Goal: Task Accomplishment & Management: Manage account settings

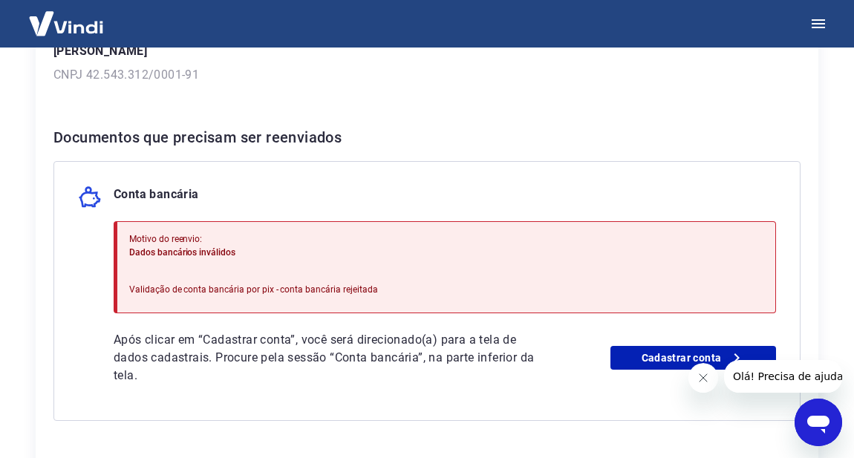
scroll to position [269, 0]
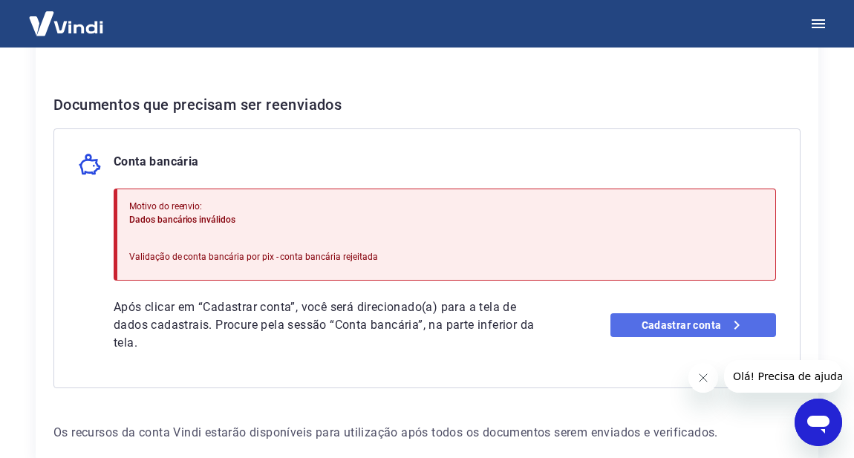
click at [672, 323] on link "Cadastrar conta" at bounding box center [693, 325] width 166 height 24
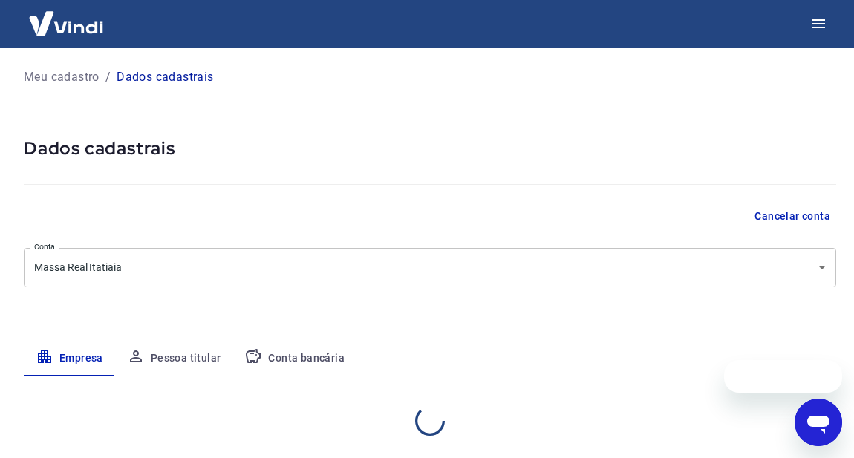
select select "RJ"
select select "business"
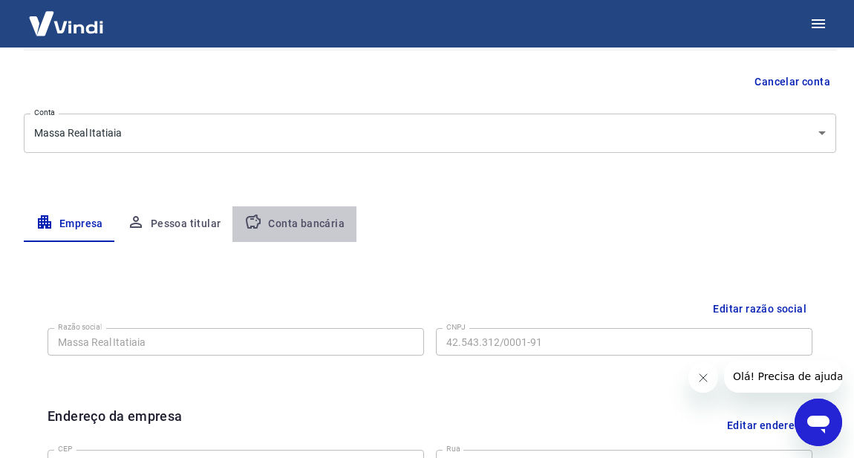
click at [292, 226] on button "Conta bancária" at bounding box center [294, 224] width 124 height 36
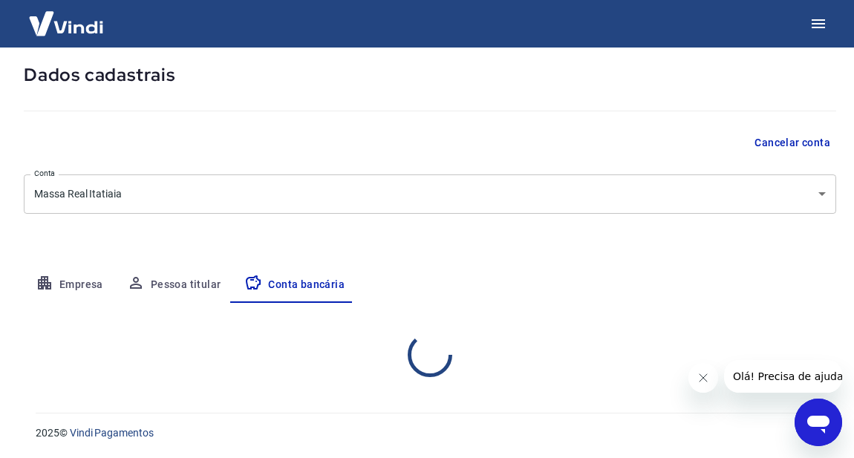
scroll to position [134, 0]
select select "1"
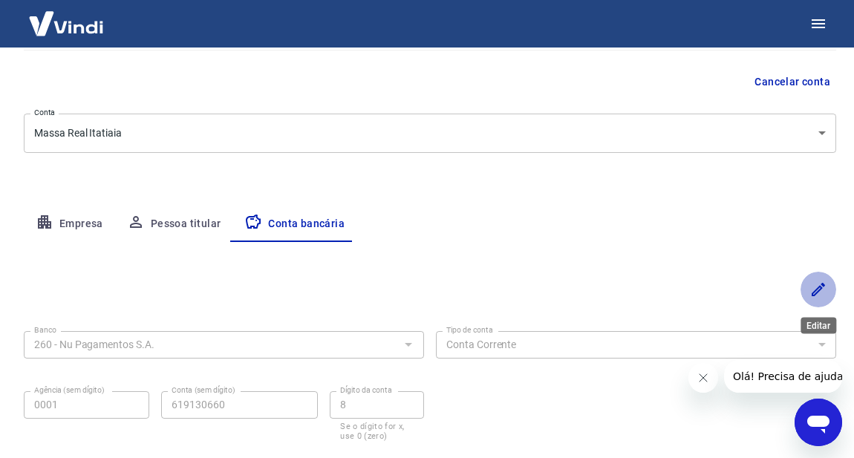
click at [810, 289] on icon "Editar" at bounding box center [818, 290] width 18 height 18
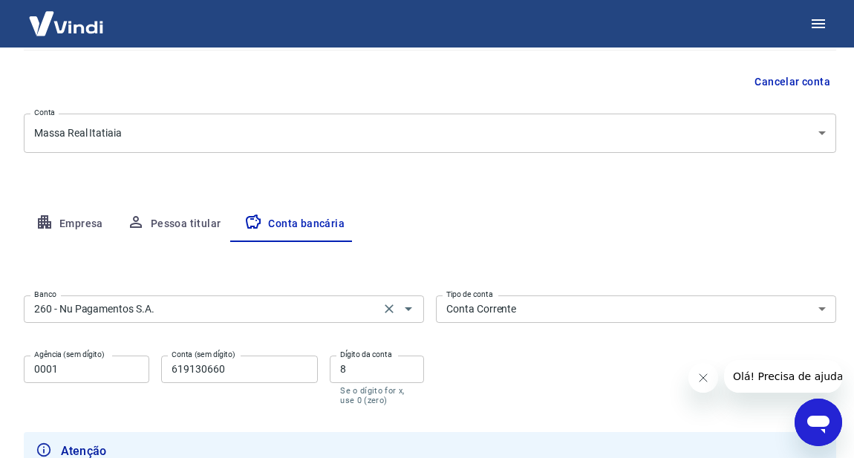
click at [419, 307] on div "260 - Nu Pagamentos S.A. Banco" at bounding box center [224, 308] width 400 height 27
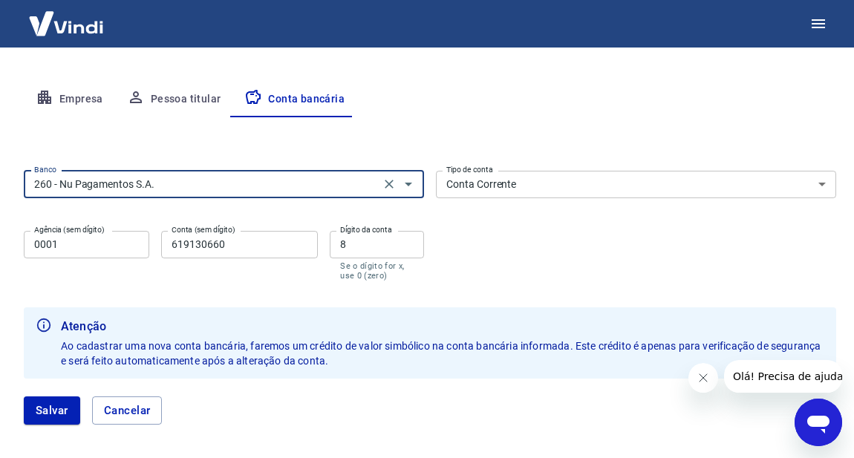
scroll to position [269, 0]
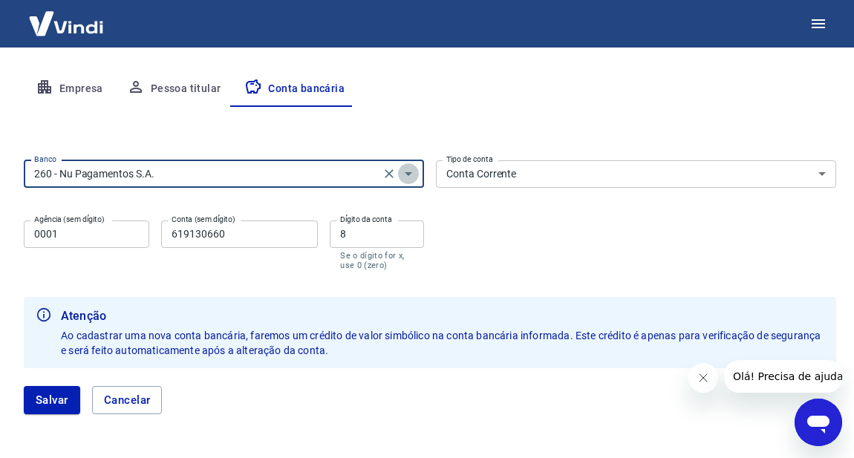
click at [406, 174] on icon "Abrir" at bounding box center [408, 174] width 18 height 18
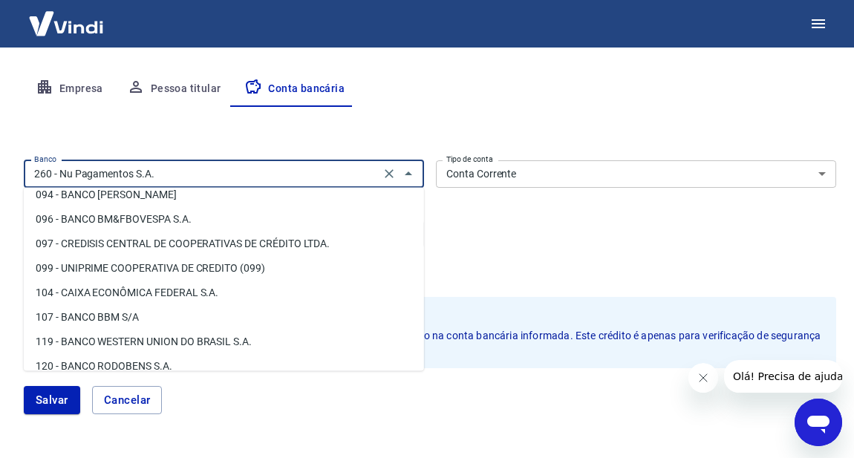
scroll to position [589, 0]
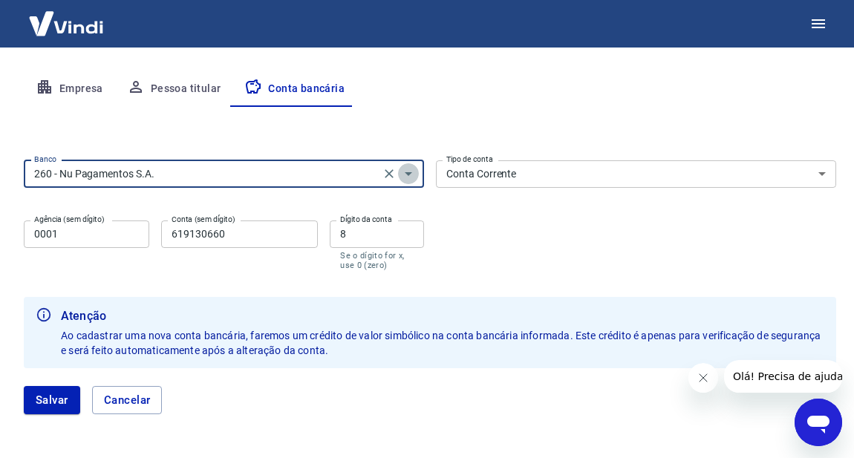
click at [408, 176] on icon "Abrir" at bounding box center [408, 174] width 18 height 18
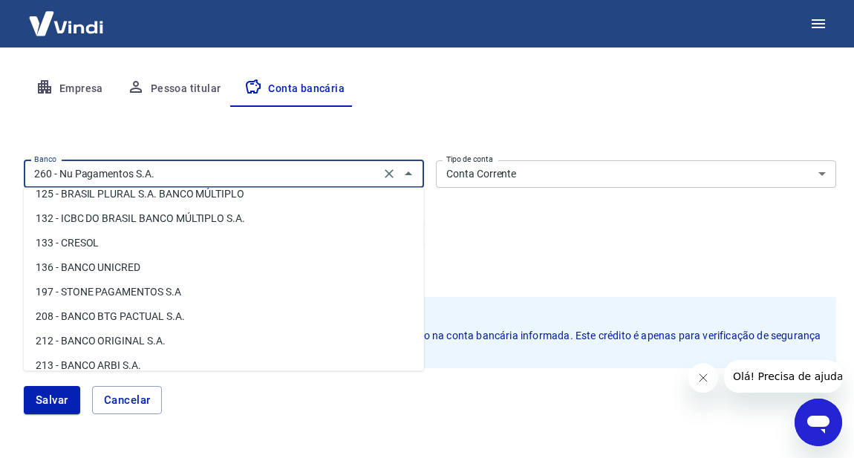
scroll to position [0, 0]
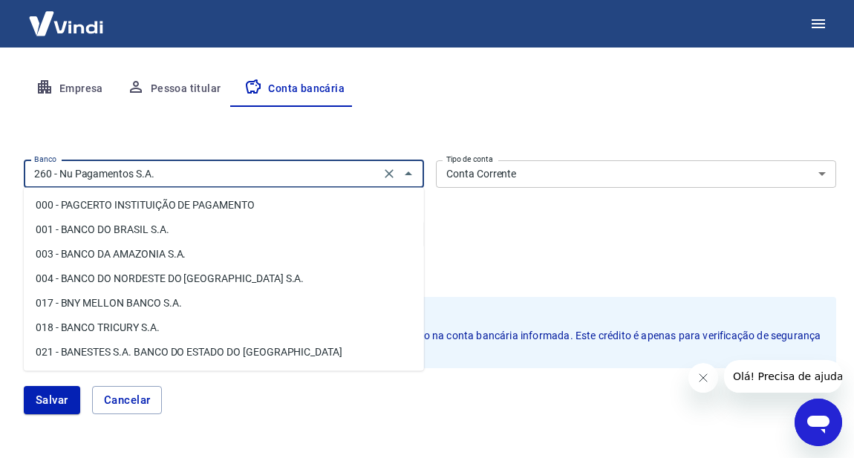
click at [118, 237] on li "001 - BANCO DO BRASIL S.A." at bounding box center [224, 230] width 400 height 24
type input "001 - BANCO DO BRASIL S.A."
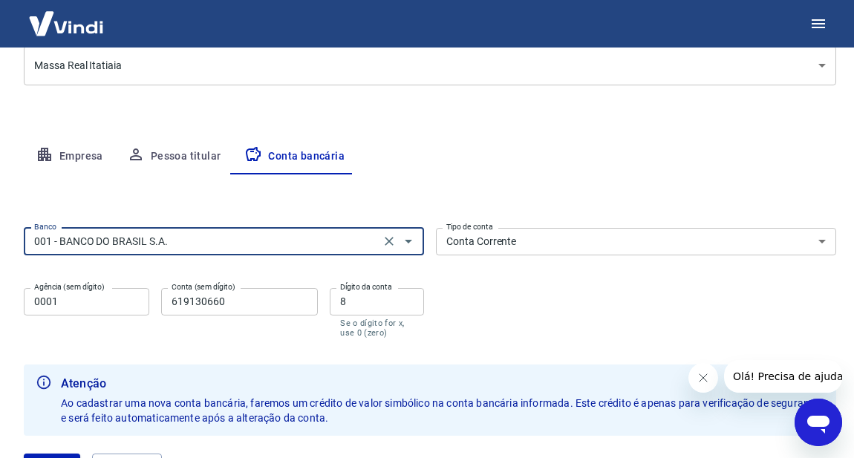
scroll to position [269, 0]
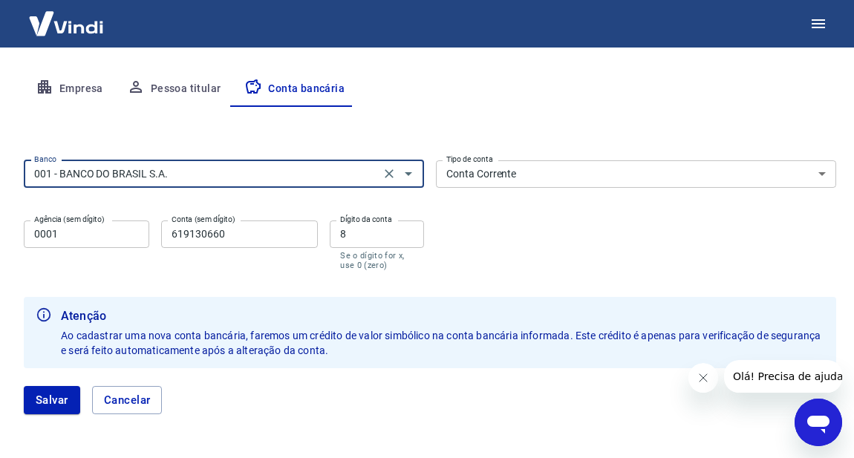
click at [134, 238] on input "0001" at bounding box center [86, 233] width 125 height 27
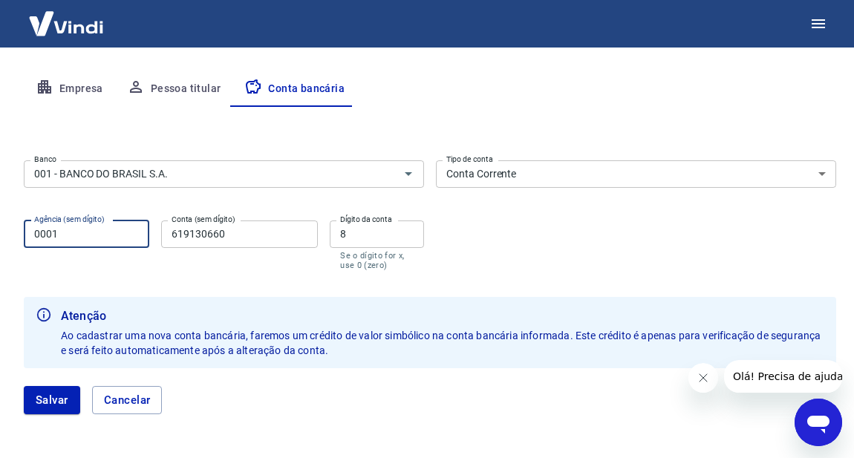
click at [134, 238] on input "0001" at bounding box center [86, 233] width 125 height 27
click at [241, 230] on input "619130660" at bounding box center [239, 233] width 157 height 27
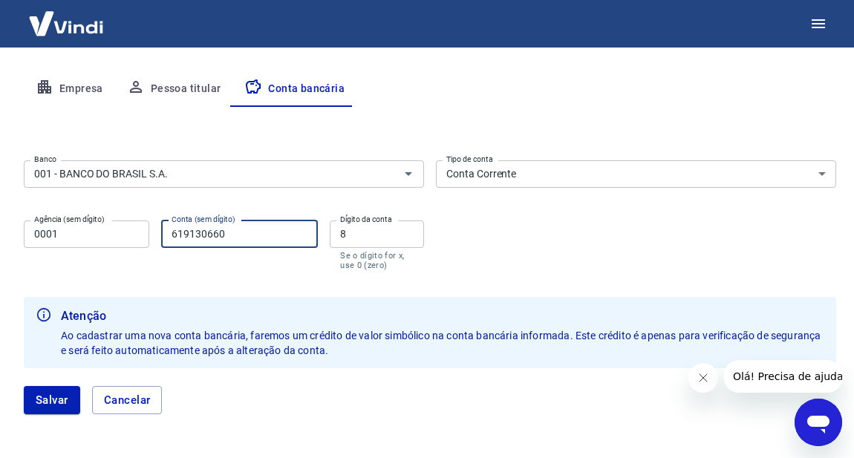
click at [241, 230] on input "619130660" at bounding box center [239, 233] width 157 height 27
click at [402, 228] on input "8" at bounding box center [377, 233] width 94 height 27
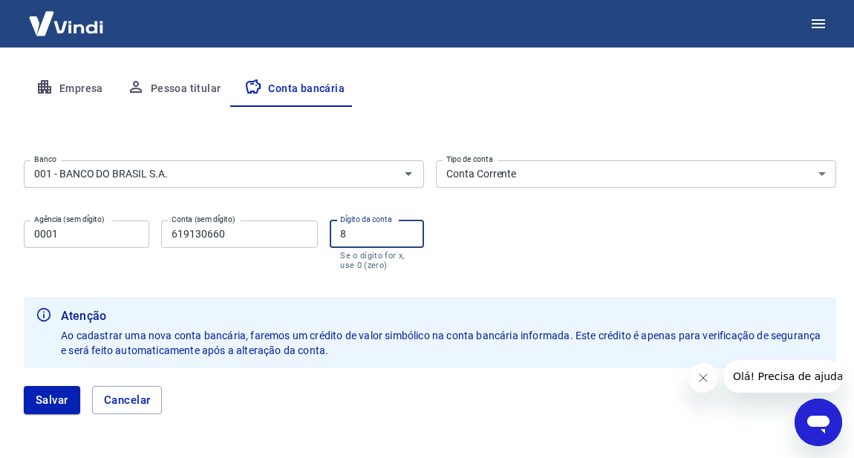
click at [91, 236] on input "0001" at bounding box center [86, 233] width 125 height 27
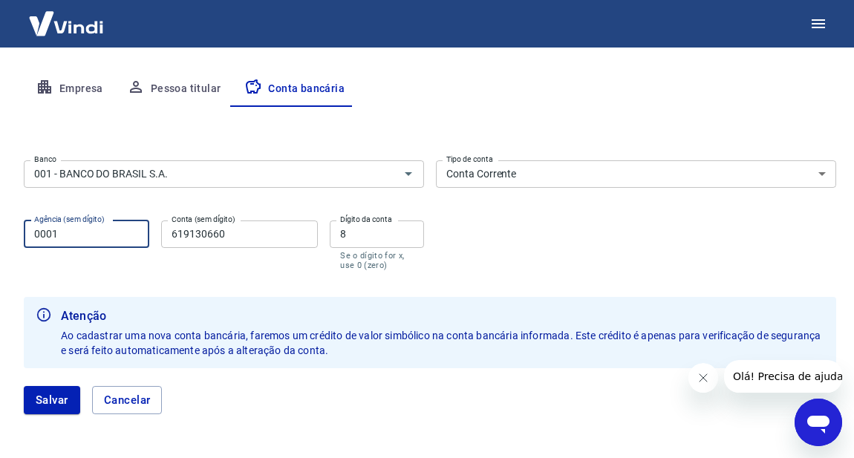
click at [91, 236] on input "0001" at bounding box center [86, 233] width 125 height 27
paste input "157"
type input "1571"
click at [216, 223] on input "619130660" at bounding box center [239, 233] width 157 height 27
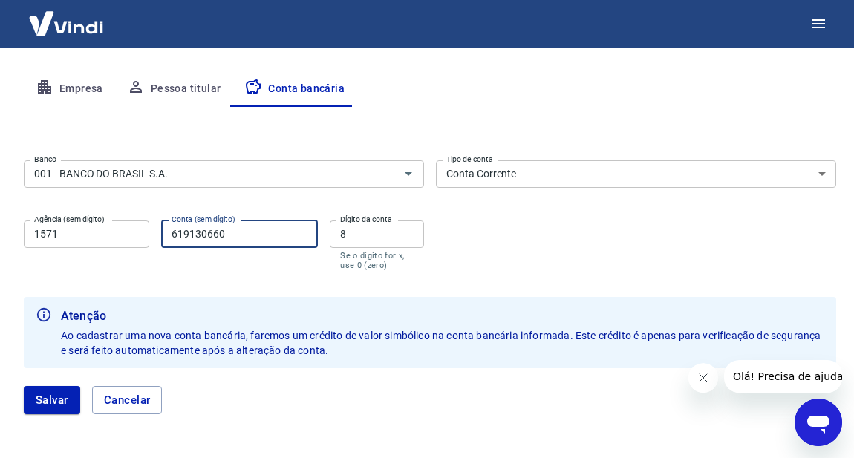
click at [216, 223] on input "619130660" at bounding box center [239, 233] width 157 height 27
paste input "26843"
type input "26843"
click at [358, 221] on label "Dígito da conta" at bounding box center [366, 219] width 52 height 11
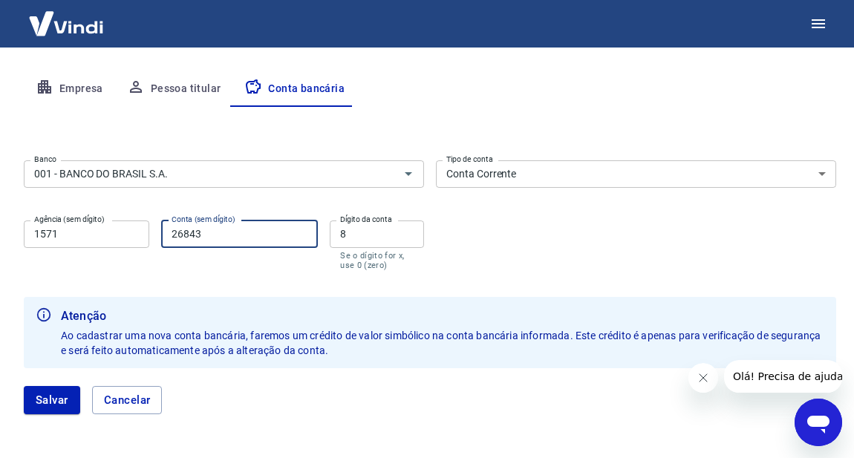
click at [358, 221] on input "8" at bounding box center [377, 233] width 94 height 27
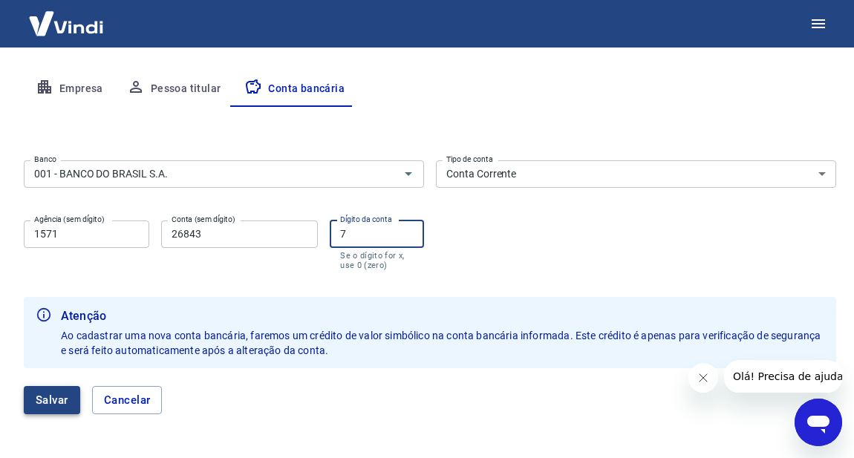
type input "7"
click at [45, 396] on button "Salvar" at bounding box center [52, 400] width 56 height 28
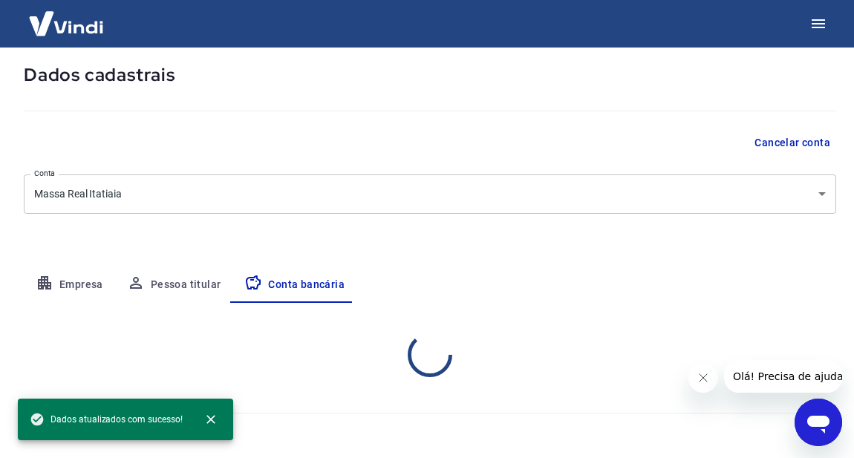
scroll to position [224, 0]
select select "1"
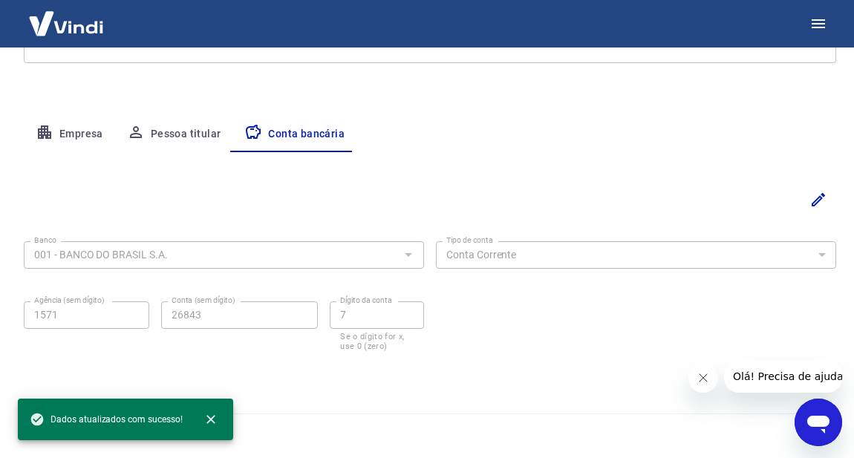
click at [77, 16] on img at bounding box center [66, 23] width 97 height 45
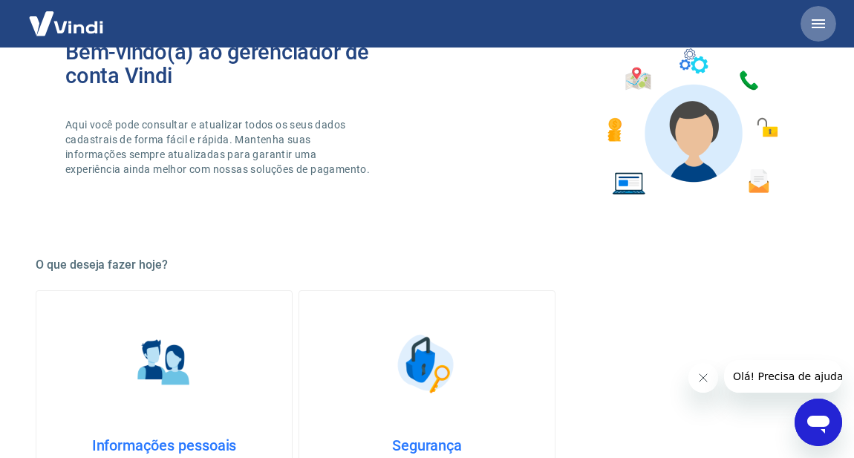
scroll to position [540, 0]
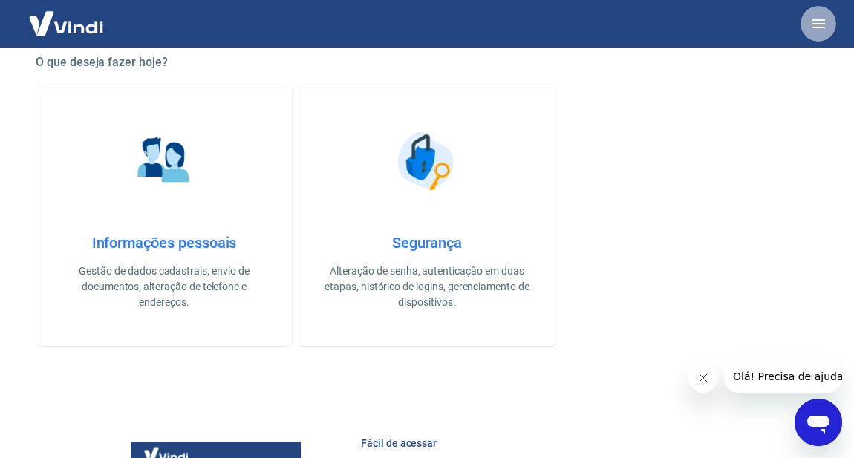
click at [805, 17] on button "button" at bounding box center [818, 24] width 36 height 36
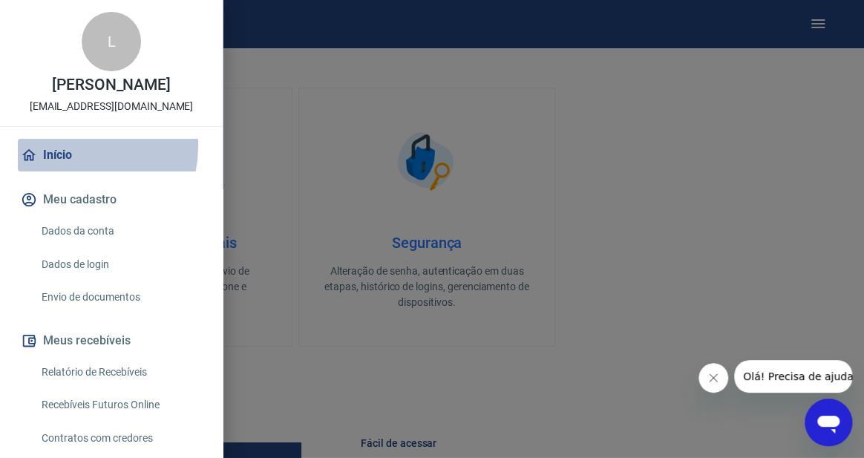
click at [67, 161] on link "Início" at bounding box center [111, 155] width 187 height 33
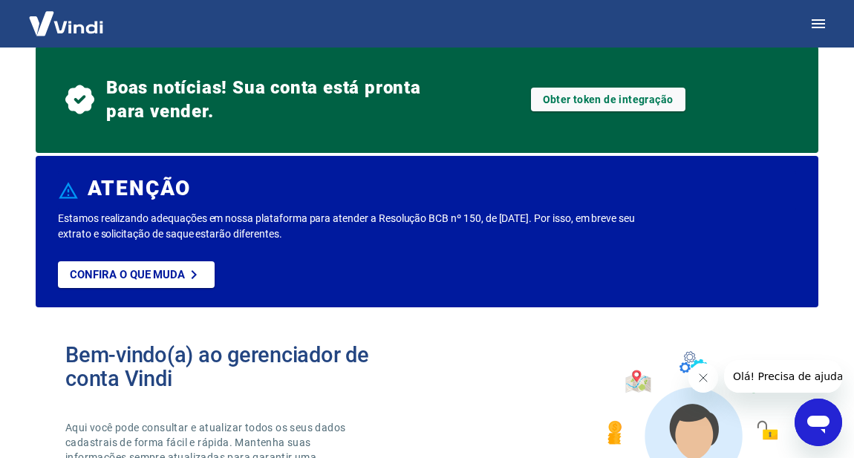
scroll to position [0, 0]
